Goal: Ask a question

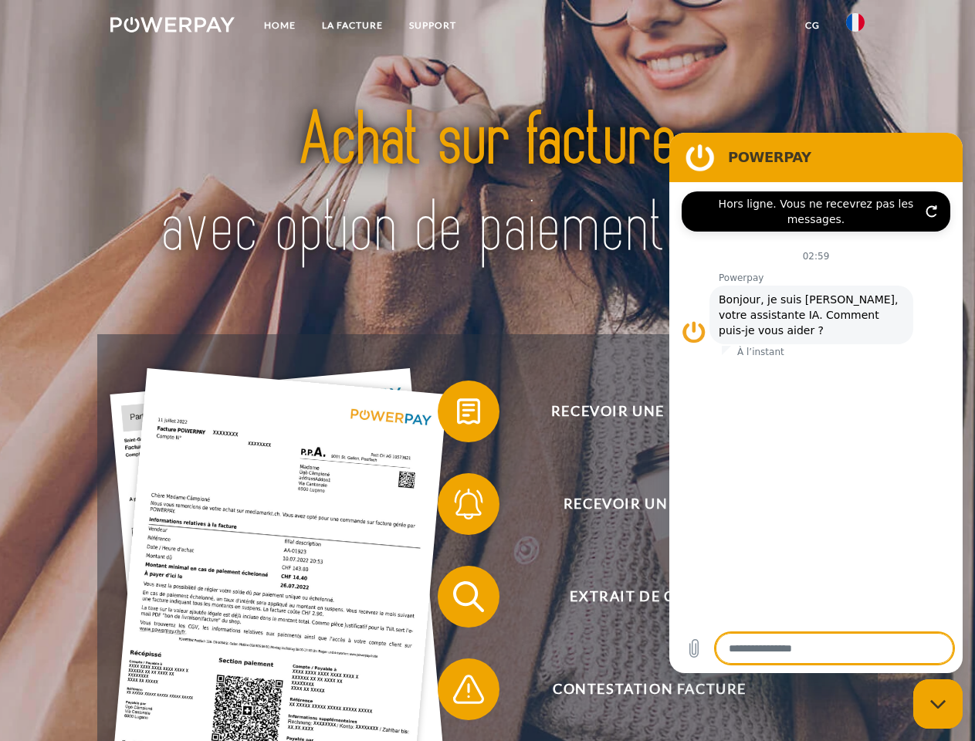
click at [172, 27] on img at bounding box center [172, 24] width 124 height 15
click at [856, 27] on img at bounding box center [855, 22] width 19 height 19
click at [812, 25] on link "CG" at bounding box center [812, 26] width 41 height 28
click at [457, 415] on span at bounding box center [445, 411] width 77 height 77
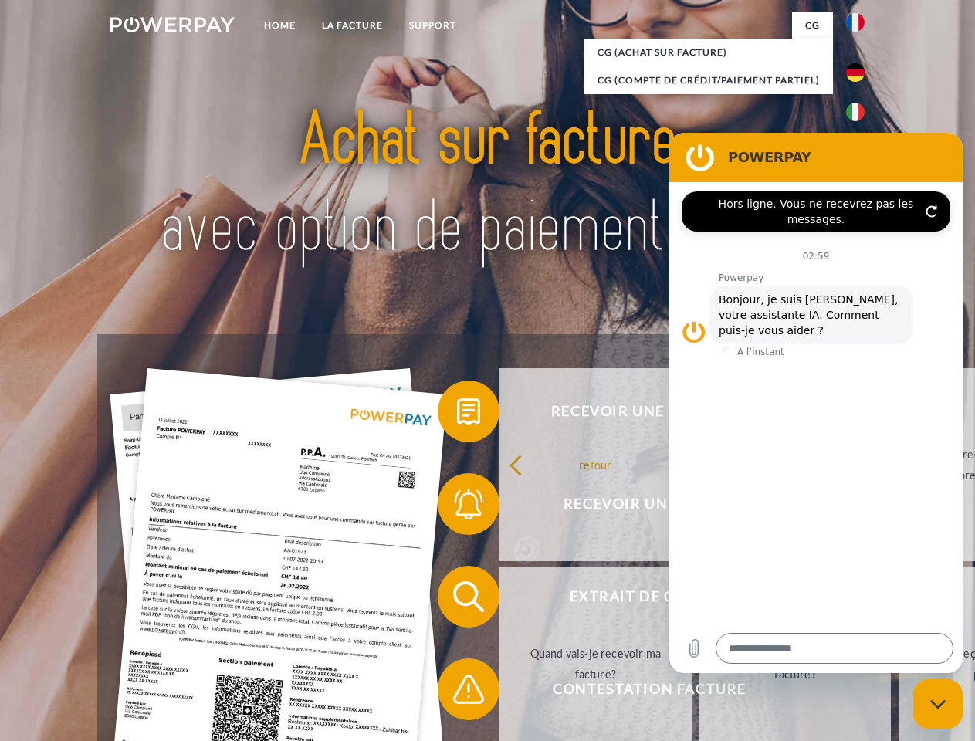
click at [457, 507] on div "Recevoir une facture ? Recevoir un rappel? Extrait de compte retour" at bounding box center [487, 643] width 780 height 618
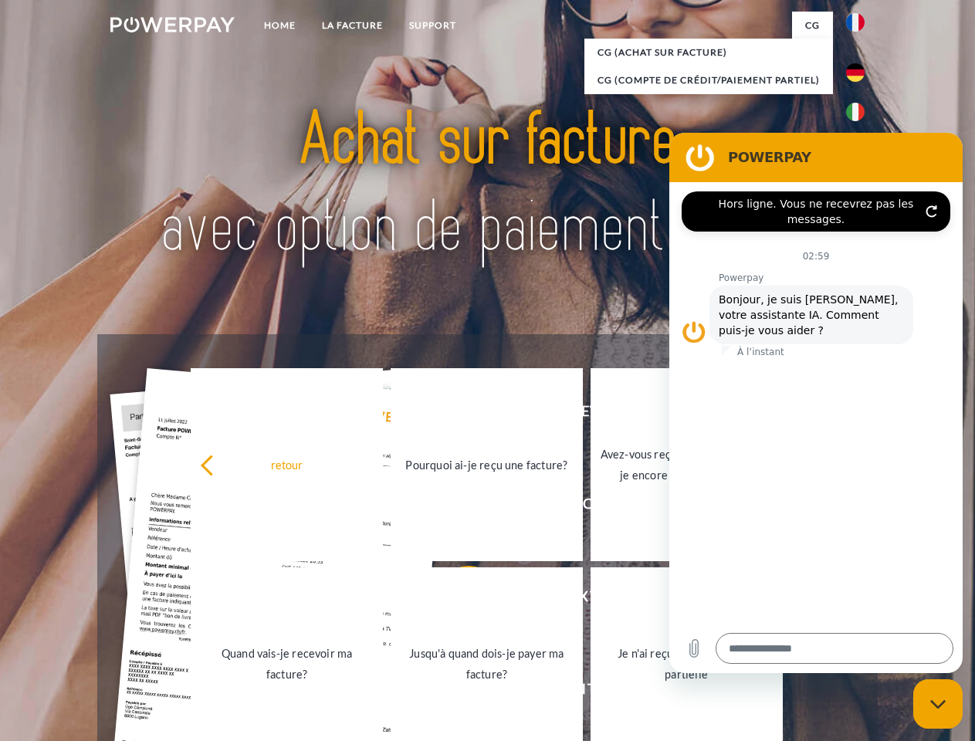
click at [457, 600] on link "Jusqu'à quand dois-je payer ma facture?" at bounding box center [487, 664] width 192 height 193
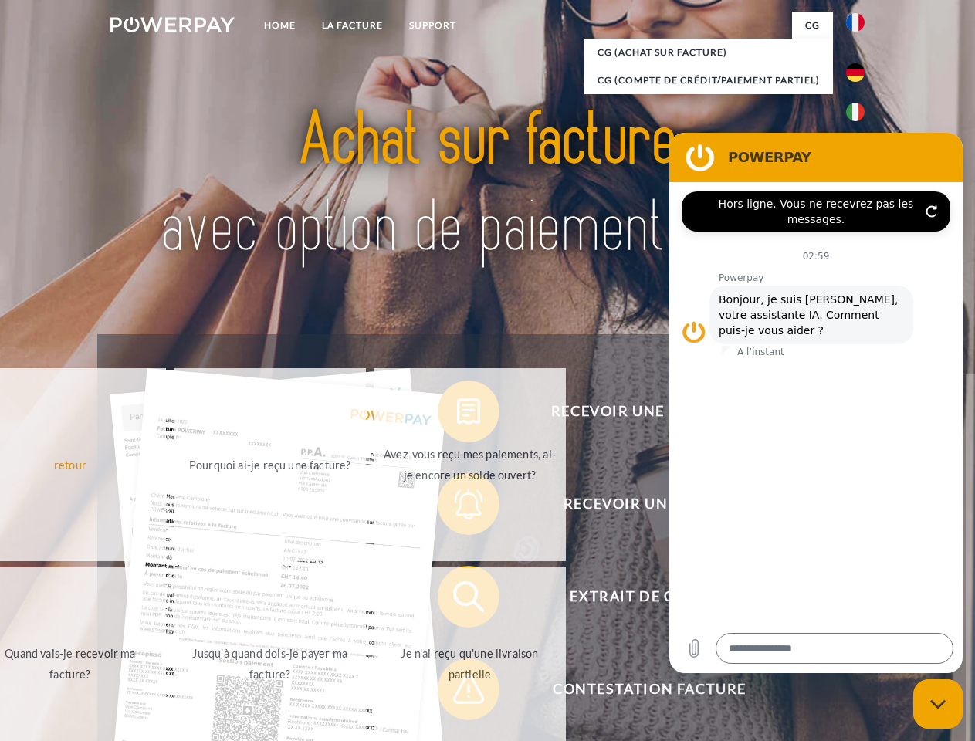
click at [457, 693] on span at bounding box center [445, 689] width 77 height 77
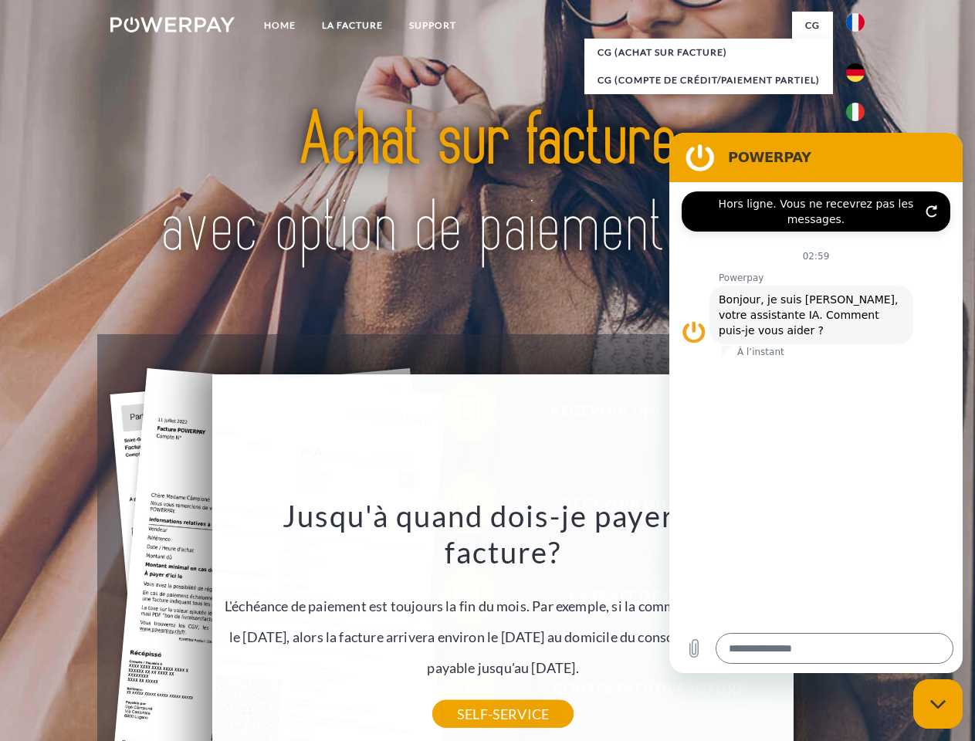
click at [938, 704] on icon "Fermer la fenêtre de messagerie" at bounding box center [938, 705] width 16 height 10
type textarea "*"
